Goal: Transaction & Acquisition: Purchase product/service

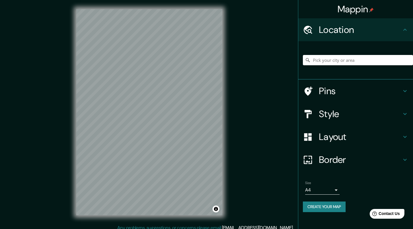
click at [404, 28] on icon at bounding box center [404, 29] width 7 height 7
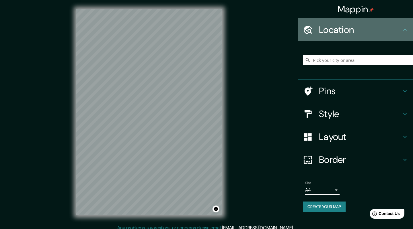
click at [403, 29] on icon at bounding box center [404, 29] width 7 height 7
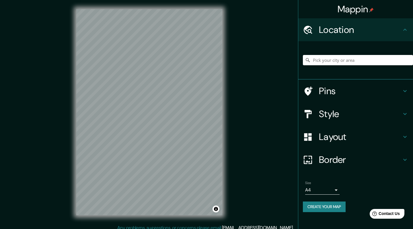
click at [330, 212] on button "Create your map" at bounding box center [324, 207] width 43 height 11
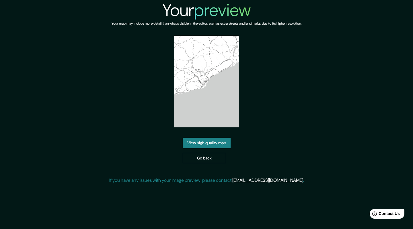
click at [218, 148] on link "View high quality map" at bounding box center [207, 143] width 48 height 11
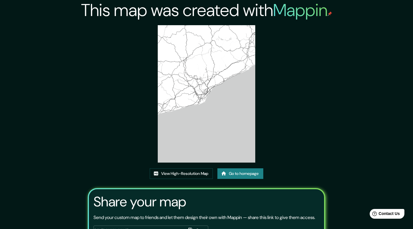
scroll to position [0, 0]
click at [163, 173] on link "View High-Resolution Map" at bounding box center [181, 173] width 63 height 11
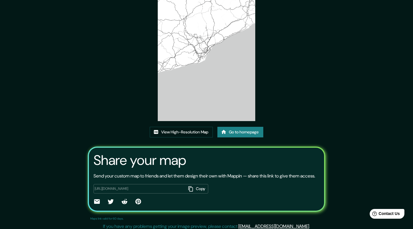
scroll to position [46, 0]
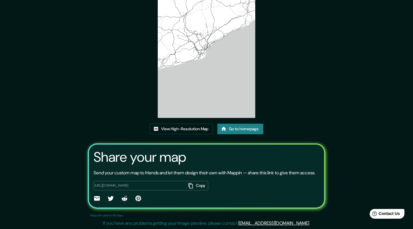
click at [239, 129] on link "Go to homepage" at bounding box center [240, 129] width 46 height 11
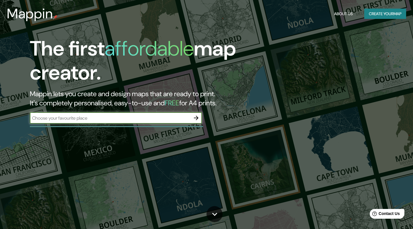
scroll to position [1, 0]
click at [52, 120] on input "text" at bounding box center [110, 118] width 160 height 7
type input "[GEOGRAPHIC_DATA] [US_STATE]"
click at [196, 119] on icon "button" at bounding box center [196, 118] width 7 height 7
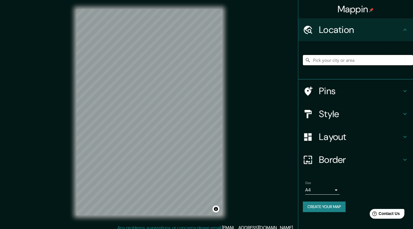
click at [319, 61] on input "Pick your city or area" at bounding box center [358, 60] width 110 height 10
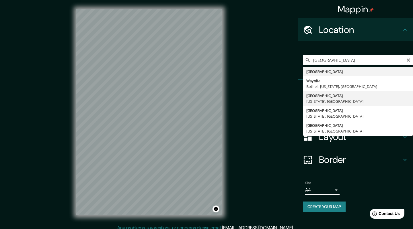
type input "[GEOGRAPHIC_DATA], [US_STATE], [GEOGRAPHIC_DATA]"
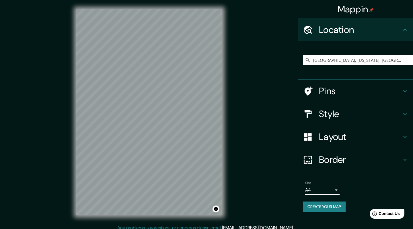
click at [337, 118] on h4 "Style" at bounding box center [360, 113] width 83 height 11
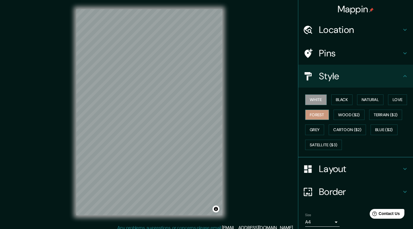
click at [329, 118] on button "Forest" at bounding box center [317, 115] width 24 height 11
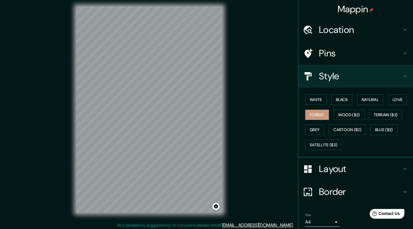
scroll to position [2, 0]
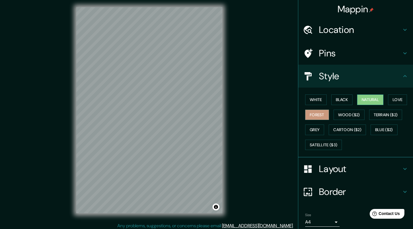
click at [381, 101] on button "Natural" at bounding box center [370, 100] width 26 height 11
click at [343, 101] on button "Black" at bounding box center [341, 100] width 21 height 11
click at [329, 120] on button "Forest" at bounding box center [317, 115] width 24 height 11
click at [388, 105] on button "Love" at bounding box center [397, 100] width 19 height 11
click at [329, 120] on button "Forest" at bounding box center [317, 115] width 24 height 11
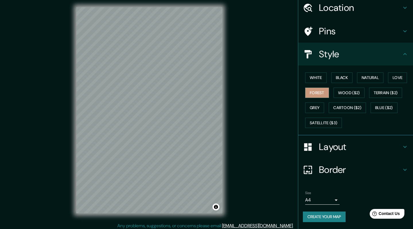
scroll to position [54, 0]
click at [336, 197] on body "Mappin Location [GEOGRAPHIC_DATA], [US_STATE], [GEOGRAPHIC_DATA] Pins Style Whi…" at bounding box center [206, 112] width 413 height 229
click at [325, 206] on li "A3" at bounding box center [322, 204] width 34 height 10
type input "a4"
click at [328, 216] on button "Create your map" at bounding box center [324, 217] width 43 height 11
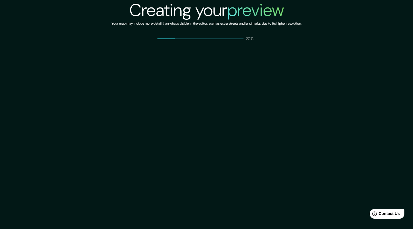
click at [328, 216] on div "Creating your preview Your map may include more detail than what's visible in t…" at bounding box center [206, 114] width 413 height 229
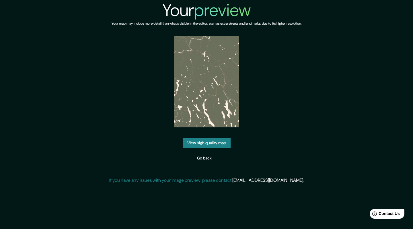
click at [212, 148] on link "View high quality map" at bounding box center [207, 143] width 48 height 11
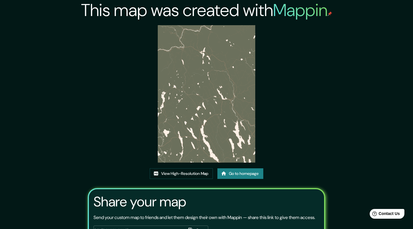
click at [226, 97] on img at bounding box center [206, 94] width 97 height 138
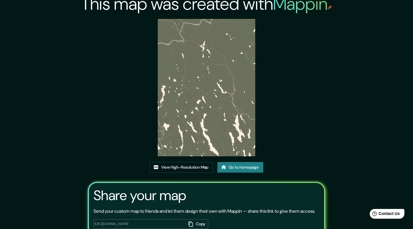
scroll to position [8, 0]
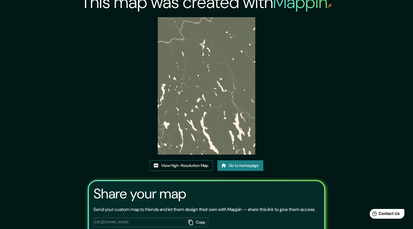
click at [180, 167] on link "View High-Resolution Map" at bounding box center [181, 165] width 63 height 11
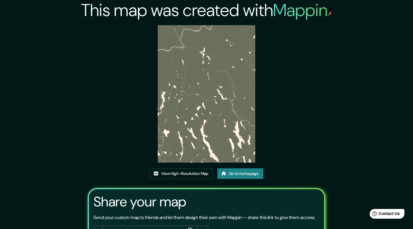
scroll to position [0, 0]
